Goal: Check status: Check status

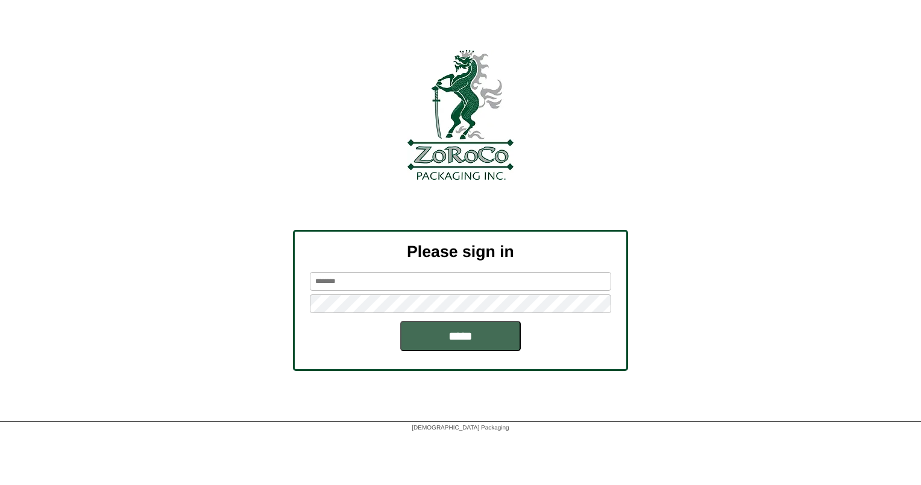
type input "******"
click at [436, 335] on input "*****" at bounding box center [460, 336] width 121 height 30
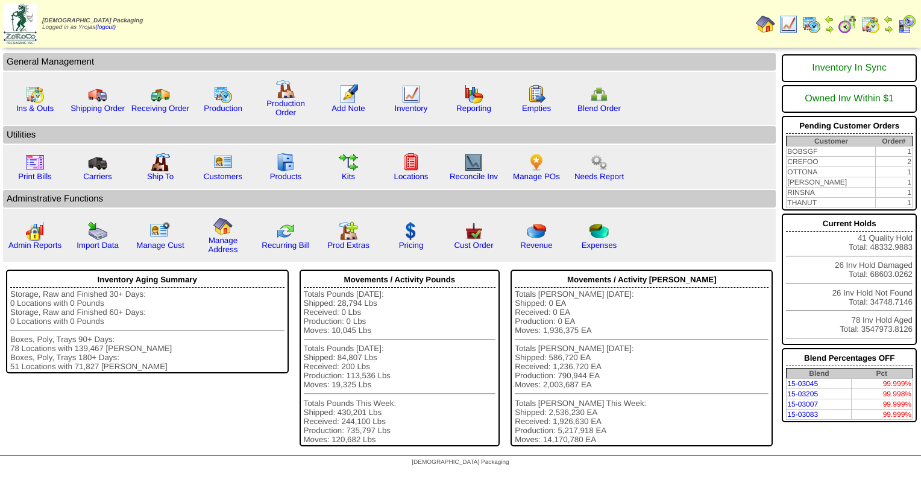
click at [817, 26] on img at bounding box center [811, 23] width 19 height 19
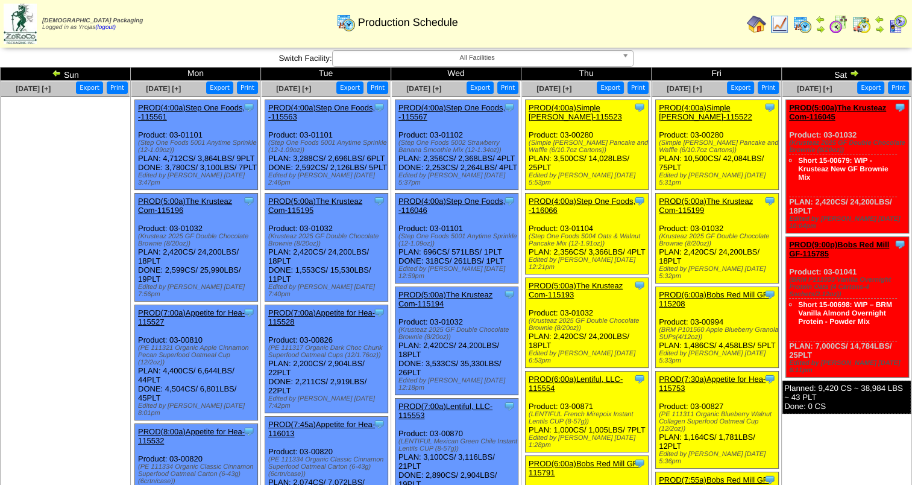
click at [57, 75] on img at bounding box center [57, 73] width 10 height 10
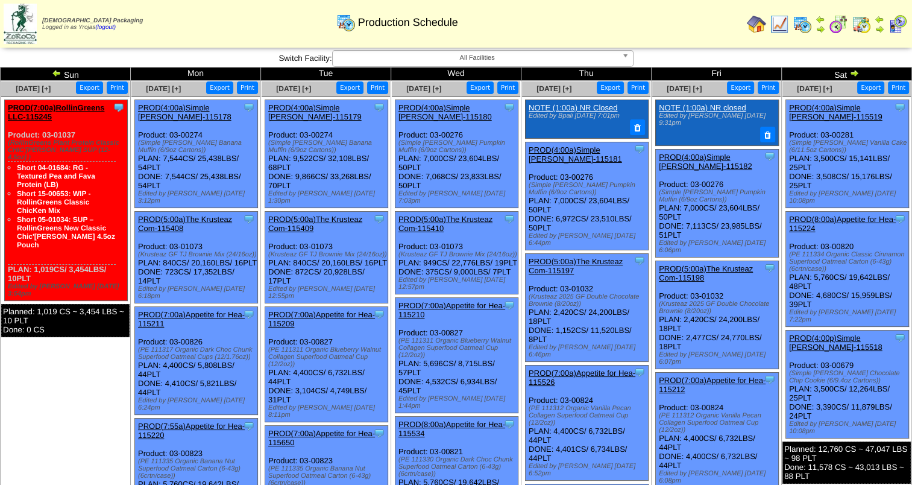
click at [856, 69] on img at bounding box center [854, 73] width 10 height 10
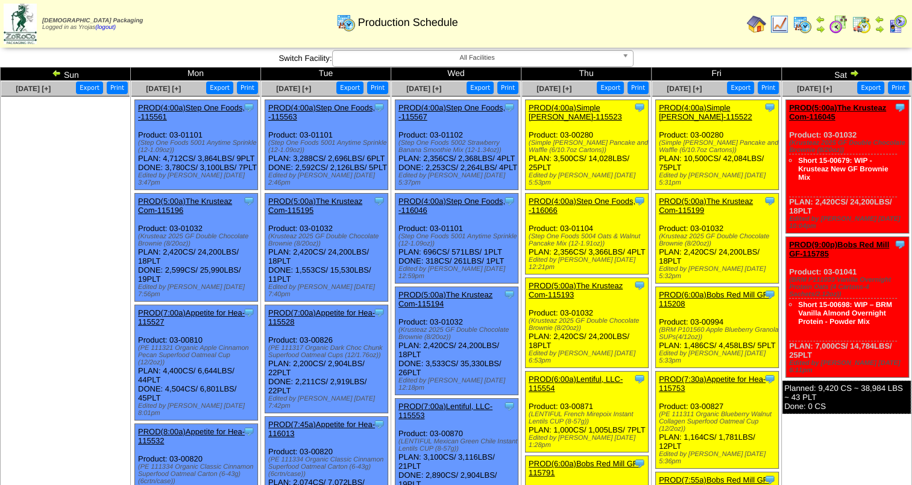
click at [51, 72] on td "Sun" at bounding box center [66, 73] width 130 height 13
click at [58, 72] on img at bounding box center [57, 73] width 10 height 10
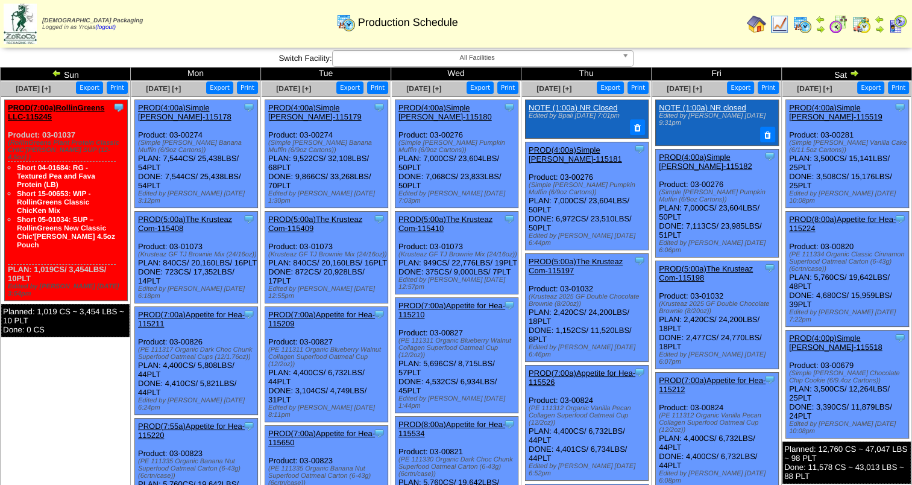
click at [858, 70] on img at bounding box center [854, 73] width 10 height 10
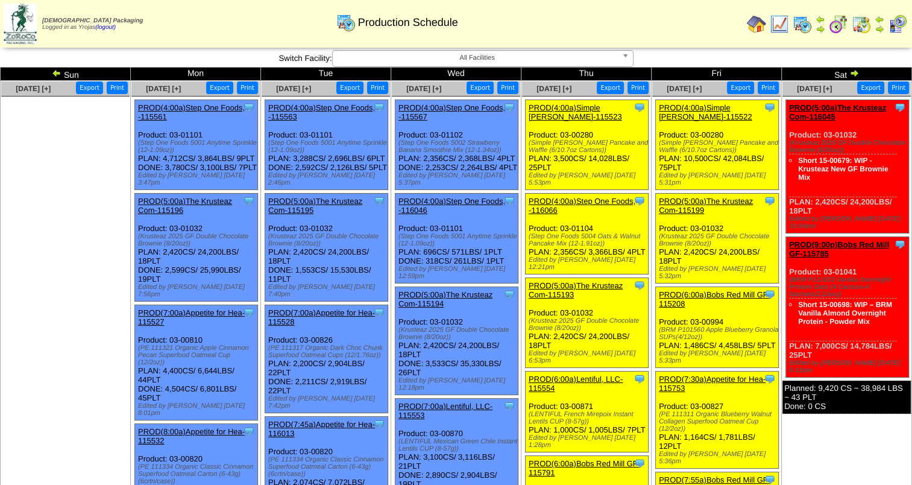
click at [53, 69] on img at bounding box center [57, 73] width 10 height 10
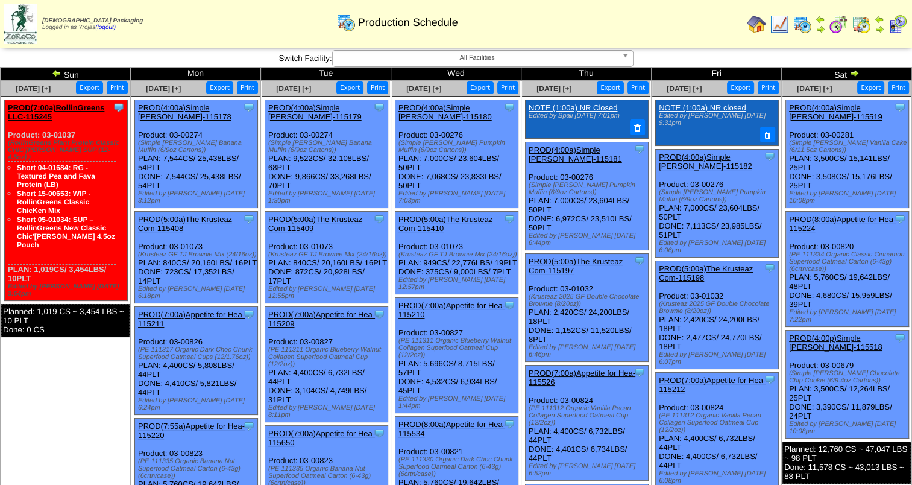
click at [856, 72] on img at bounding box center [854, 73] width 10 height 10
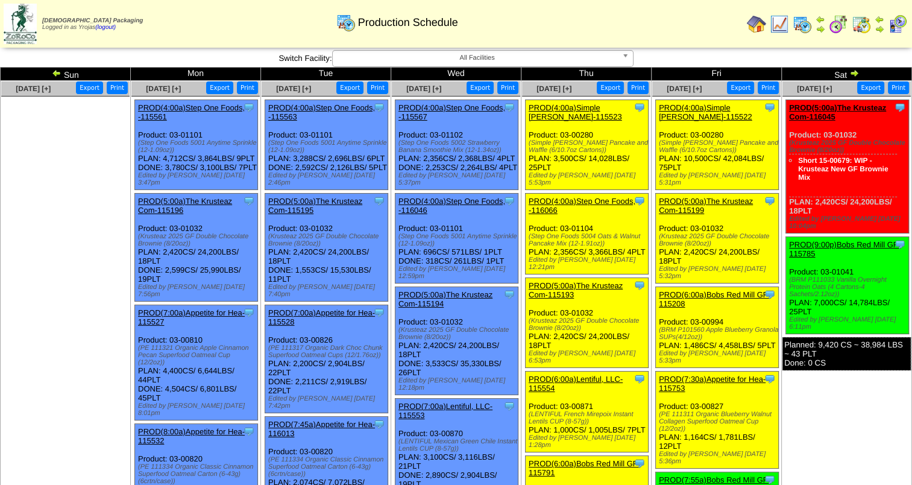
click at [53, 68] on img at bounding box center [57, 73] width 10 height 10
